Goal: Task Accomplishment & Management: Complete application form

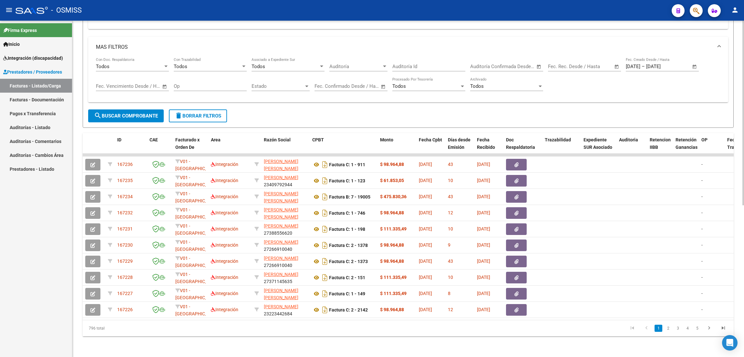
click at [216, 113] on span "delete Borrar Filtros" at bounding box center [198, 116] width 46 height 6
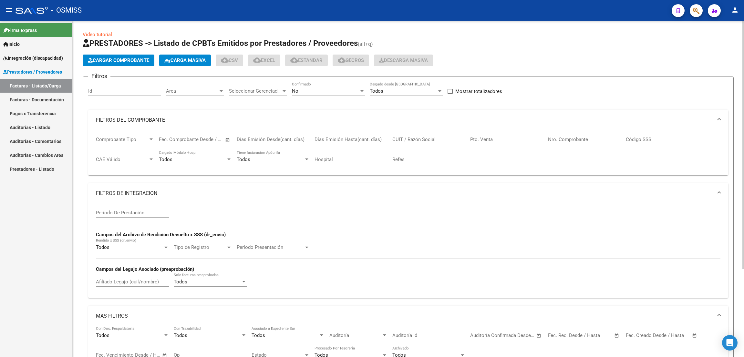
click at [139, 61] on span "Cargar Comprobante" at bounding box center [118, 60] width 61 height 6
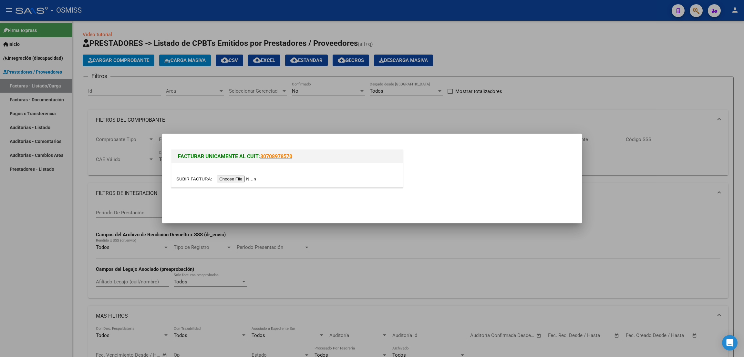
click at [227, 180] on input "file" at bounding box center [217, 179] width 82 height 7
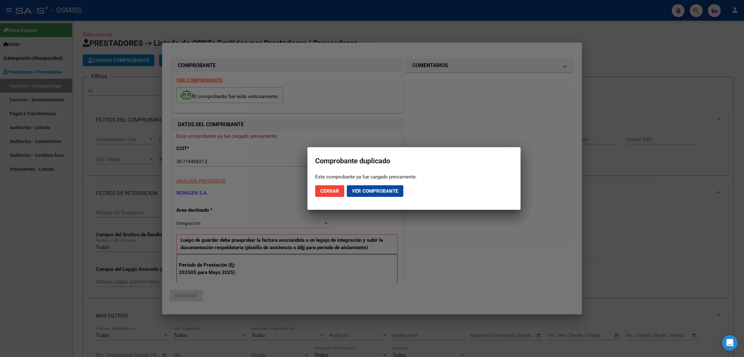
click at [632, 46] on div at bounding box center [372, 178] width 744 height 357
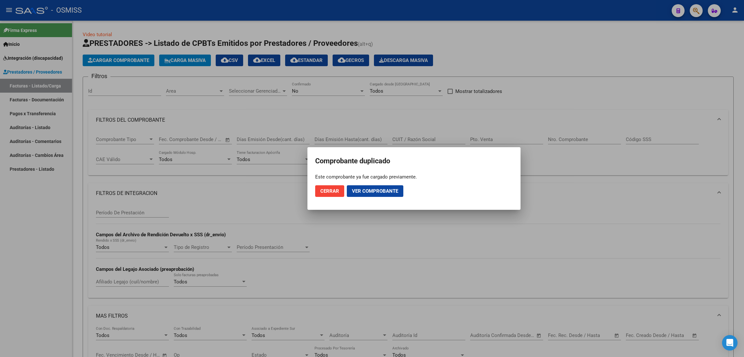
click at [565, 51] on div at bounding box center [372, 178] width 744 height 357
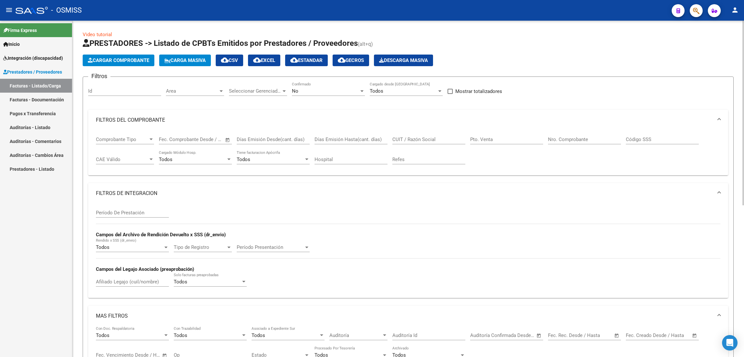
click at [312, 94] on div "No Confirmado" at bounding box center [328, 89] width 73 height 14
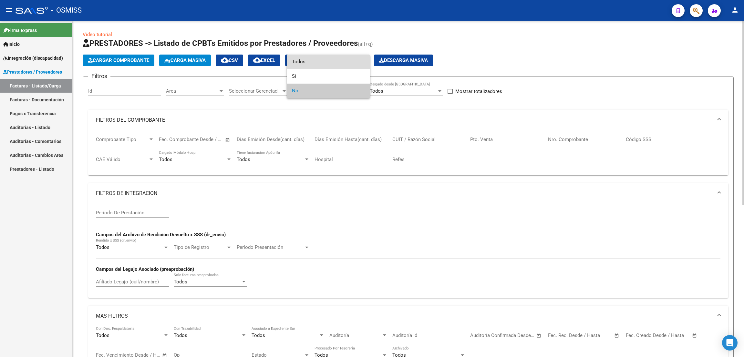
drag, startPoint x: 309, startPoint y: 64, endPoint x: 441, endPoint y: 122, distance: 144.0
click at [310, 64] on span "Todos" at bounding box center [328, 62] width 73 height 15
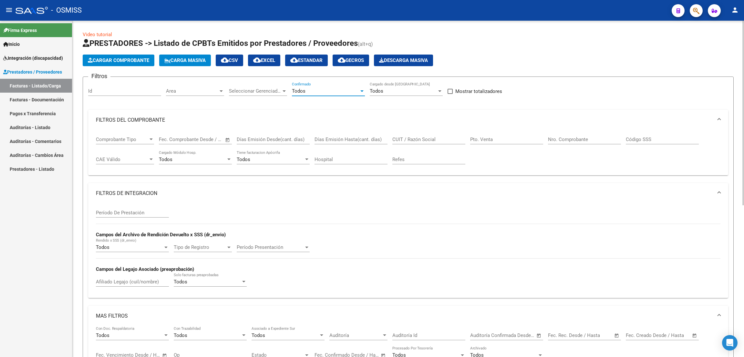
click at [434, 138] on input "CUIT / Razón Social" at bounding box center [428, 140] width 73 height 6
paste input "30714494372"
type input "30714494372"
click at [582, 141] on input "Nro. Comprobante" at bounding box center [584, 140] width 73 height 6
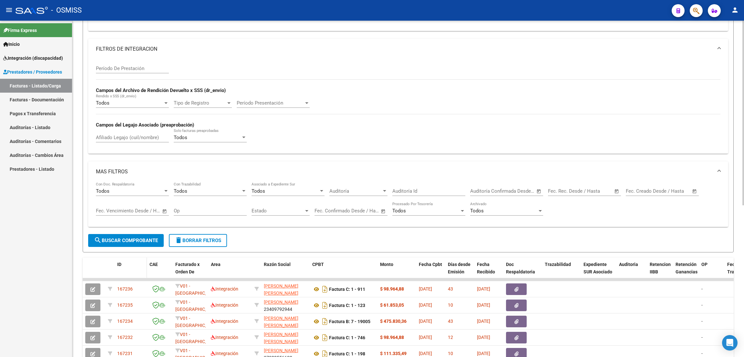
scroll to position [145, 0]
type input "3333"
click at [151, 237] on span "search Buscar Comprobante" at bounding box center [126, 240] width 64 height 6
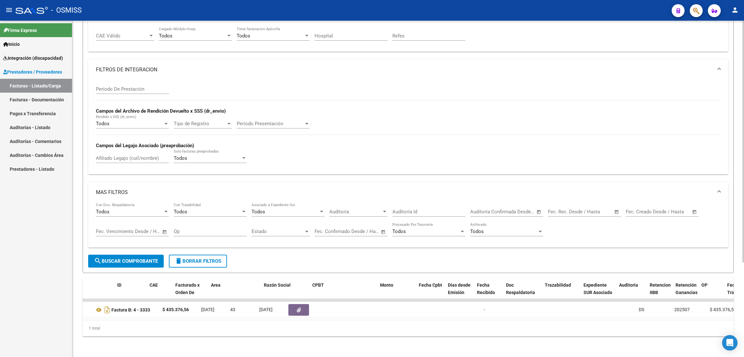
scroll to position [0, 0]
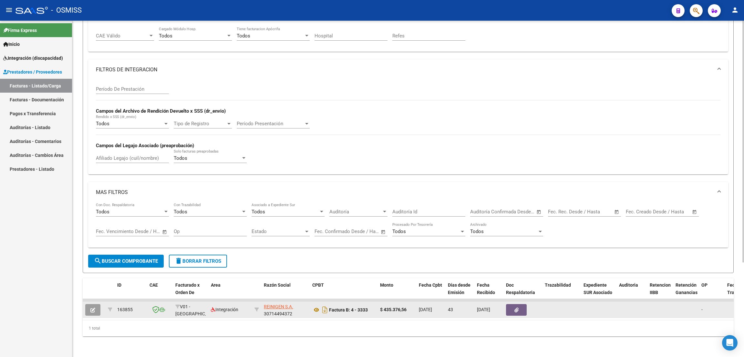
click at [95, 308] on icon "button" at bounding box center [92, 310] width 5 height 5
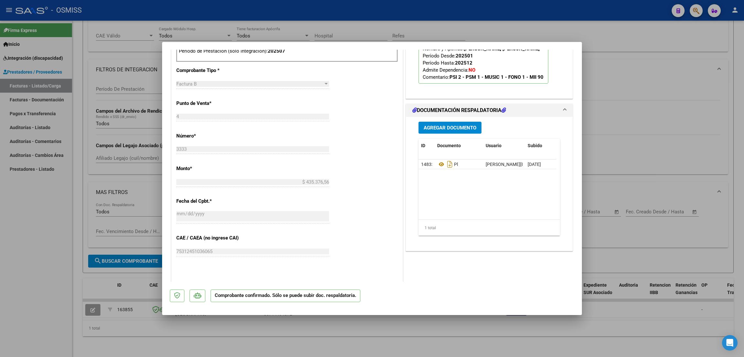
scroll to position [290, 0]
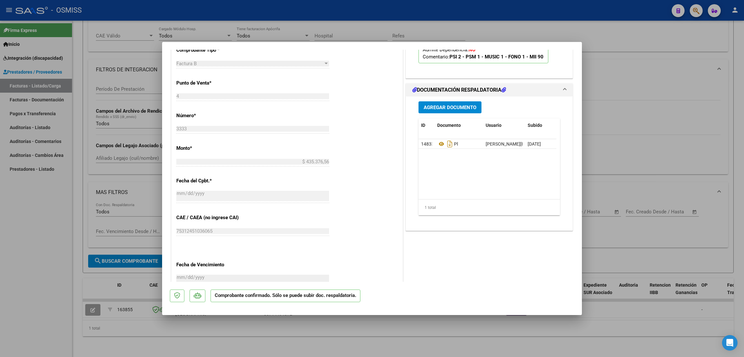
drag, startPoint x: 42, startPoint y: 215, endPoint x: 47, endPoint y: 214, distance: 5.3
click at [42, 215] on div at bounding box center [372, 178] width 744 height 357
type input "$ 0,00"
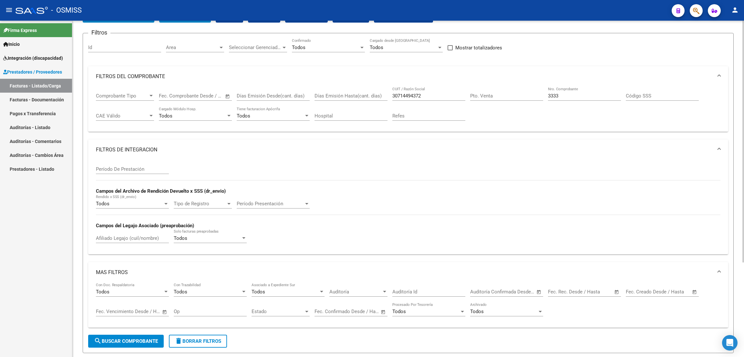
scroll to position [34, 0]
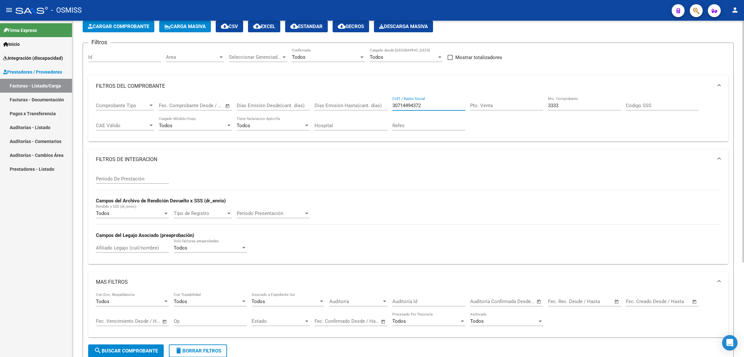
drag, startPoint x: 431, startPoint y: 105, endPoint x: 344, endPoint y: 95, distance: 87.5
click at [344, 95] on mat-expansion-panel "FILTROS DEL COMPROBANTE Comprobante Tipo Comprobante Tipo Fecha inicio – Fecha …" at bounding box center [408, 109] width 640 height 66
paste input "27368281501"
type input "27368281501"
drag, startPoint x: 564, startPoint y: 108, endPoint x: 507, endPoint y: 105, distance: 57.2
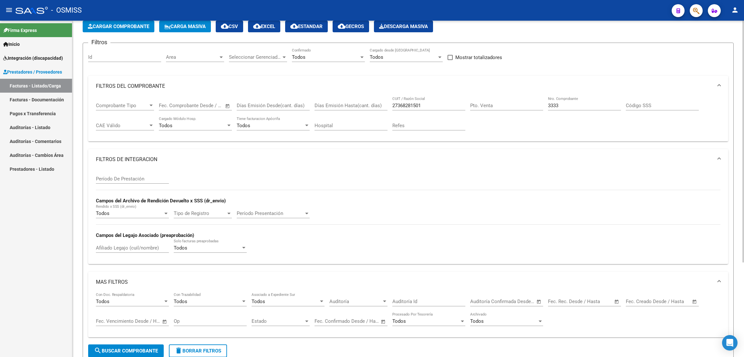
click at [507, 105] on div "Comprobante Tipo Comprobante Tipo Fecha inicio – Fecha fin Fec. Comprobante Des…" at bounding box center [408, 117] width 624 height 40
click at [567, 105] on input "3333" at bounding box center [584, 106] width 73 height 6
click at [575, 105] on input "3333" at bounding box center [584, 106] width 73 height 6
drag, startPoint x: 565, startPoint y: 106, endPoint x: 532, endPoint y: 103, distance: 33.1
click at [532, 103] on div "Comprobante Tipo Comprobante Tipo Fecha inicio – Fecha fin Fec. Comprobante Des…" at bounding box center [408, 117] width 624 height 40
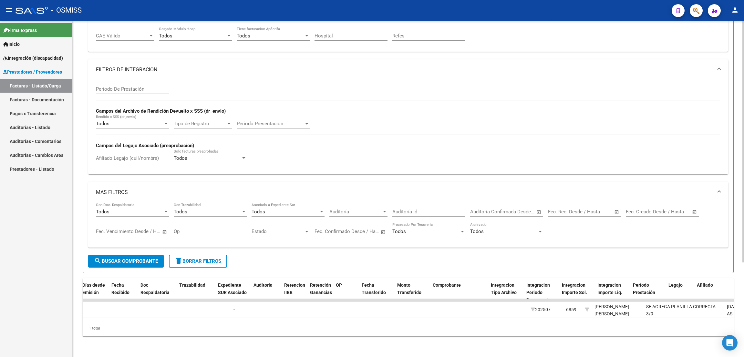
scroll to position [0, 0]
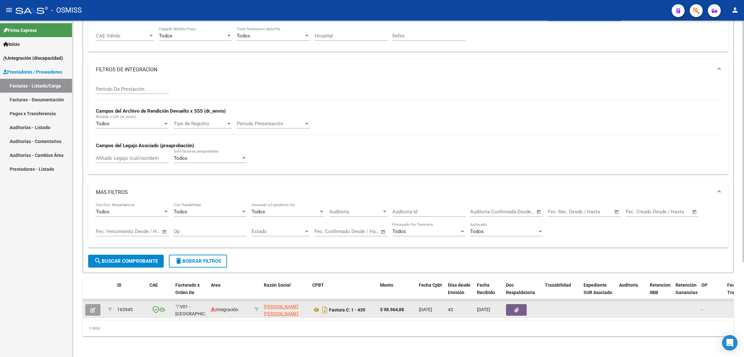
type input "439"
click at [96, 304] on button "button" at bounding box center [92, 310] width 15 height 12
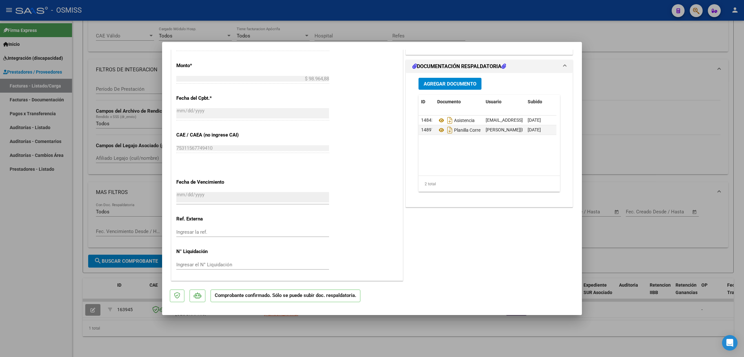
scroll to position [282, 0]
